Goal: Transaction & Acquisition: Purchase product/service

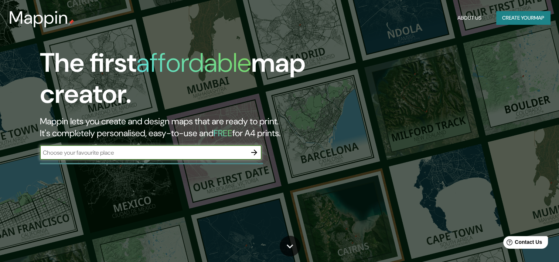
click at [144, 154] on input "text" at bounding box center [143, 152] width 207 height 8
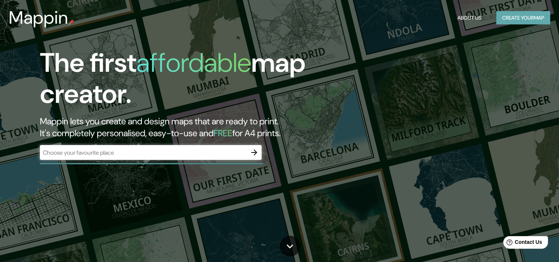
click at [511, 16] on button "Create your map" at bounding box center [523, 18] width 54 height 14
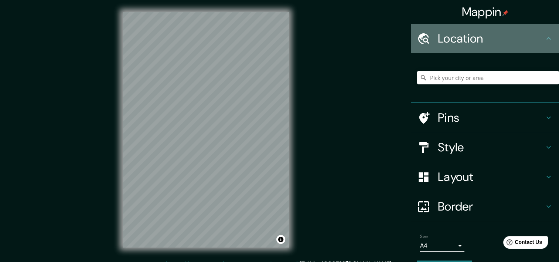
click at [469, 41] on h4 "Location" at bounding box center [491, 38] width 106 height 15
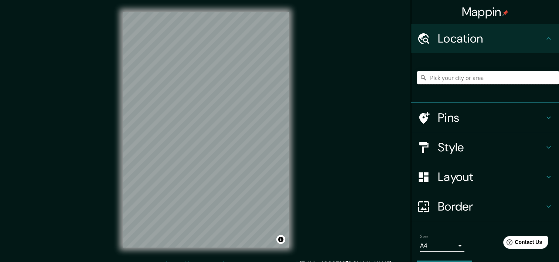
click at [455, 78] on input "Pick your city or area" at bounding box center [488, 77] width 142 height 13
click at [489, 76] on input "10245, [GEOGRAPHIC_DATA], [GEOGRAPHIC_DATA]" at bounding box center [488, 77] width 142 height 13
type input "10245, [GEOGRAPHIC_DATA], [GEOGRAPHIC_DATA]"
click at [551, 78] on icon "Clear" at bounding box center [553, 77] width 4 height 4
click at [462, 80] on input "Pick your city or area" at bounding box center [488, 77] width 142 height 13
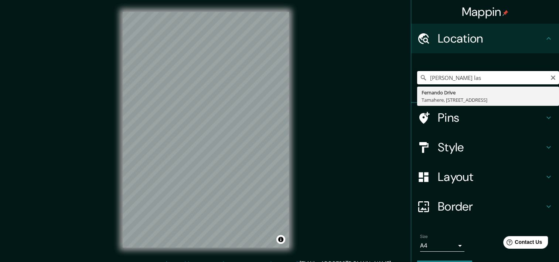
type input "[PERSON_NAME] las"
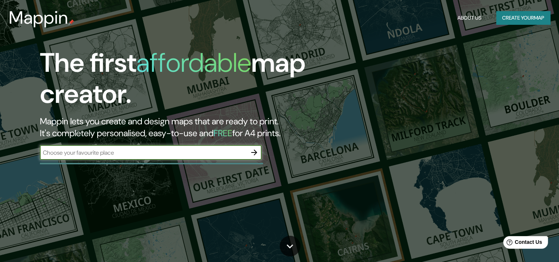
click at [109, 156] on input "text" at bounding box center [143, 152] width 207 height 8
type input "e"
type input "[PERSON_NAME] [GEOGRAPHIC_DATA]"
click at [255, 153] on icon "button" at bounding box center [254, 152] width 6 height 6
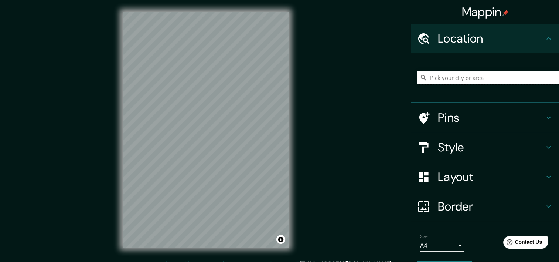
click at [482, 77] on input "Pick your city or area" at bounding box center [488, 77] width 142 height 13
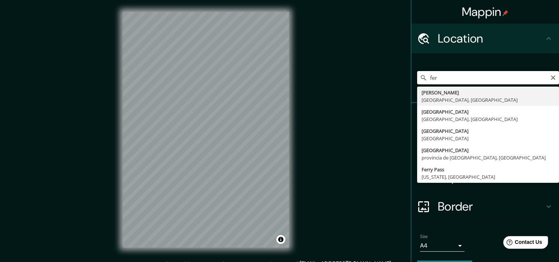
click at [457, 78] on input "fer" at bounding box center [488, 77] width 142 height 13
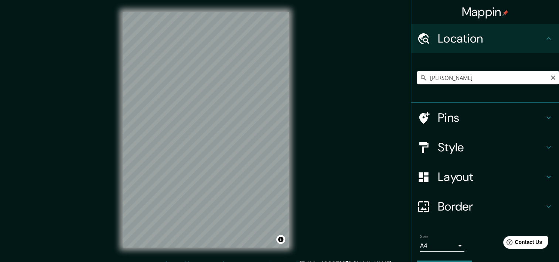
click at [64, 117] on div "Mappin Location [GEOGRAPHIC_DATA][STREET_ADDRESS], [GEOGRAPHIC_DATA] Pins Style…" at bounding box center [279, 135] width 559 height 271
click at [475, 148] on h4 "Style" at bounding box center [491, 147] width 106 height 15
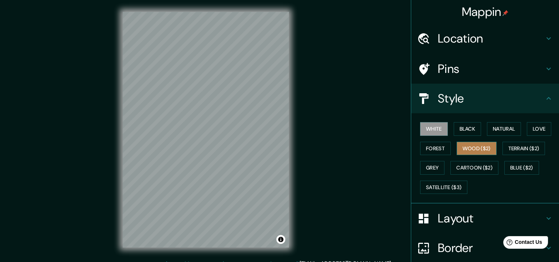
click at [480, 151] on button "Wood ($2)" at bounding box center [477, 149] width 40 height 14
click at [488, 218] on h4 "Layout" at bounding box center [491, 218] width 106 height 15
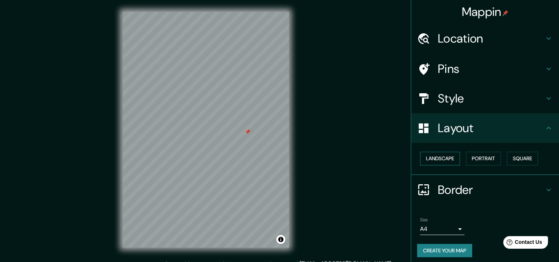
click at [426, 158] on button "Landscape" at bounding box center [440, 159] width 40 height 14
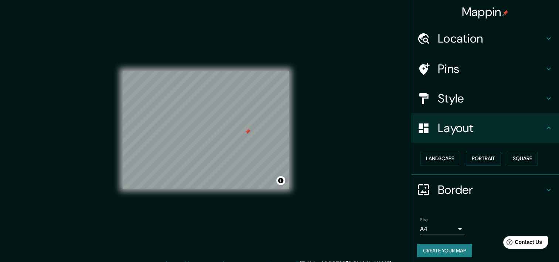
click at [484, 159] on button "Portrait" at bounding box center [483, 159] width 35 height 14
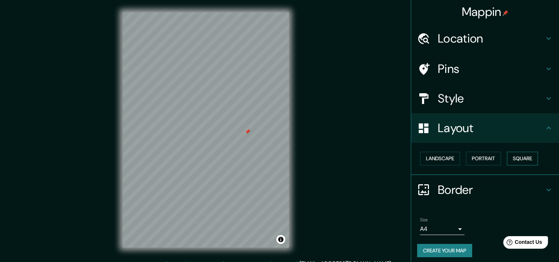
click at [528, 156] on button "Square" at bounding box center [522, 159] width 31 height 14
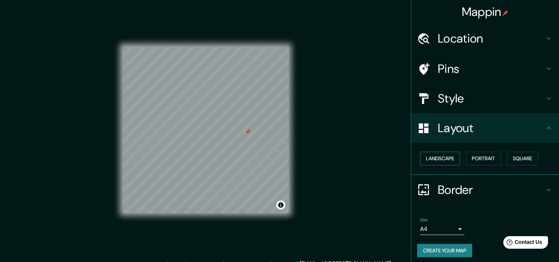
click at [441, 157] on button "Landscape" at bounding box center [440, 159] width 40 height 14
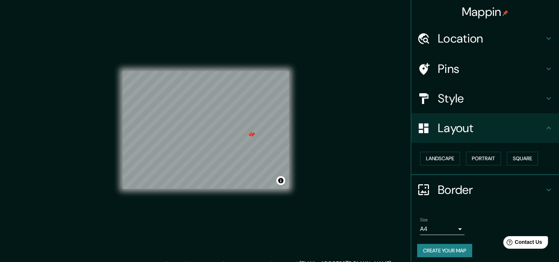
click at [252, 135] on div at bounding box center [252, 135] width 6 height 6
type input "[PERSON_NAME]"
click at [250, 134] on div at bounding box center [252, 135] width 6 height 6
click at [251, 135] on div at bounding box center [250, 135] width 6 height 6
